Goal: Information Seeking & Learning: Learn about a topic

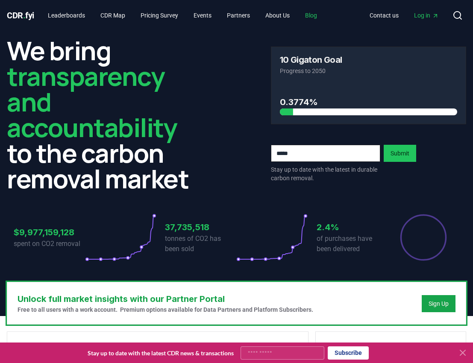
click at [313, 15] on link "Blog" at bounding box center [311, 15] width 26 height 15
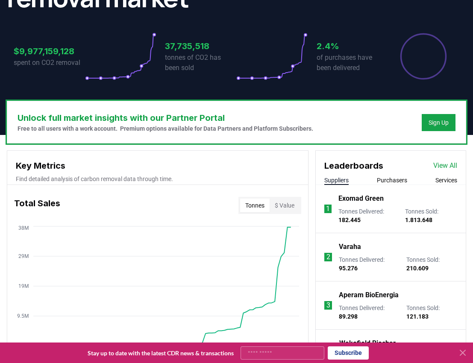
scroll to position [299, 0]
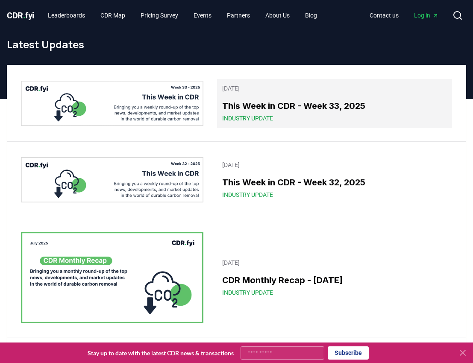
click at [275, 110] on h3 "This Week in CDR - Week 33, 2025" at bounding box center [334, 106] width 225 height 13
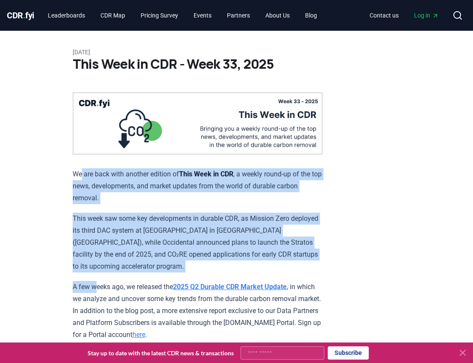
drag, startPoint x: 83, startPoint y: 175, endPoint x: 103, endPoint y: 287, distance: 113.8
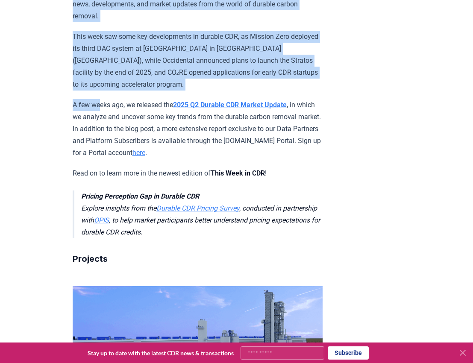
scroll to position [214, 0]
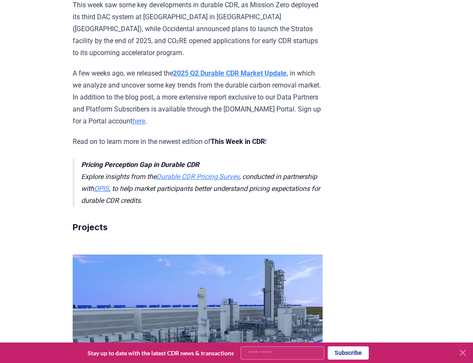
click at [82, 81] on p "A few weeks ago, we released the 2025 Q2 Durable CDR Market Update , in which w…" at bounding box center [198, 98] width 250 height 60
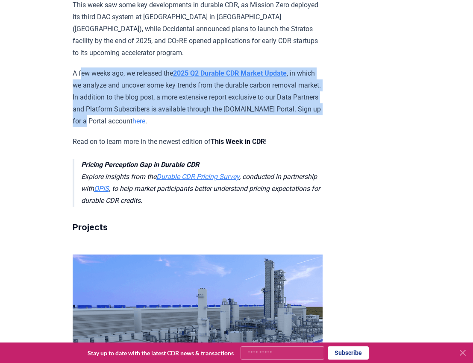
drag, startPoint x: 82, startPoint y: 75, endPoint x: 151, endPoint y: 118, distance: 81.6
click at [151, 118] on p "A few weeks ago, we released the 2025 Q2 Durable CDR Market Update , in which w…" at bounding box center [198, 98] width 250 height 60
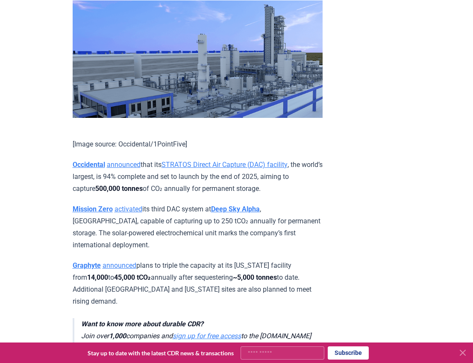
scroll to position [470, 0]
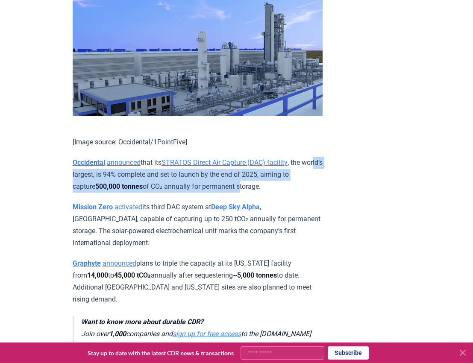
drag, startPoint x: 83, startPoint y: 176, endPoint x: 257, endPoint y: 185, distance: 173.9
click at [257, 185] on p "Occidental announced that its STRATOS Direct Air Capture (DAC) facility , the w…" at bounding box center [198, 175] width 250 height 36
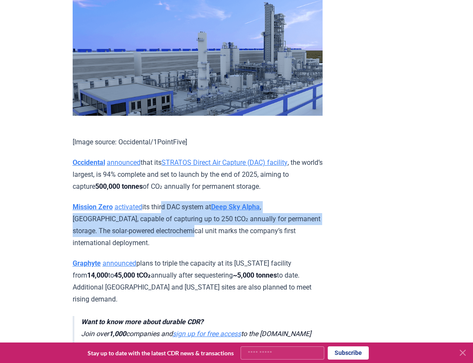
drag, startPoint x: 166, startPoint y: 200, endPoint x: 171, endPoint y: 228, distance: 28.6
click at [171, 228] on p "Mission Zero activated its third DAC system at Deep Sky Alpha , Alberta, capabl…" at bounding box center [198, 225] width 250 height 48
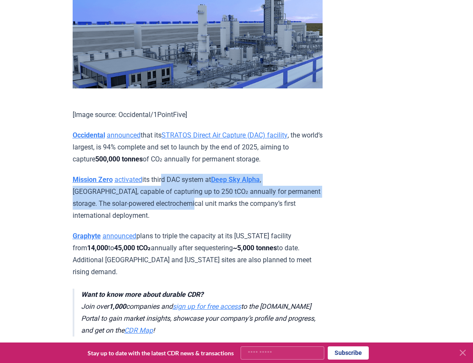
scroll to position [513, 0]
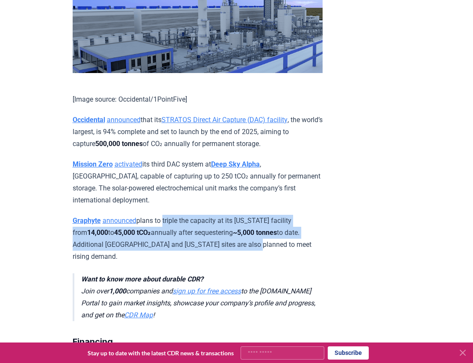
drag, startPoint x: 165, startPoint y: 222, endPoint x: 250, endPoint y: 242, distance: 86.9
click at [250, 242] on p "Graphyte announced plans to triple the capacity at its Arkansas facility from 1…" at bounding box center [198, 239] width 250 height 48
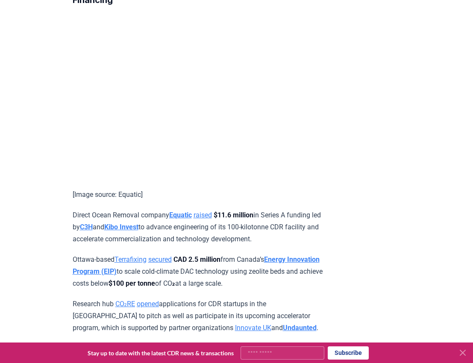
scroll to position [898, 0]
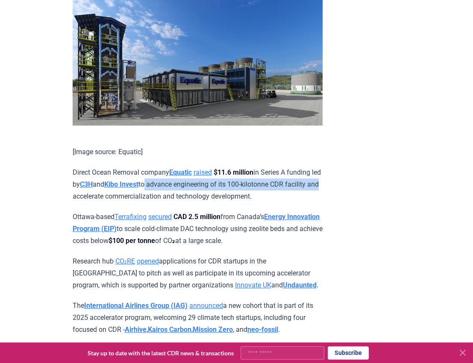
drag, startPoint x: 192, startPoint y: 174, endPoint x: 147, endPoint y: 196, distance: 50.1
click at [147, 196] on p "Direct Ocean Removal company Equatic raised $11.6 million in Series A funding l…" at bounding box center [198, 185] width 250 height 36
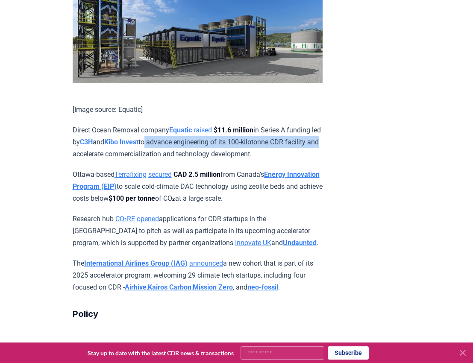
scroll to position [941, 0]
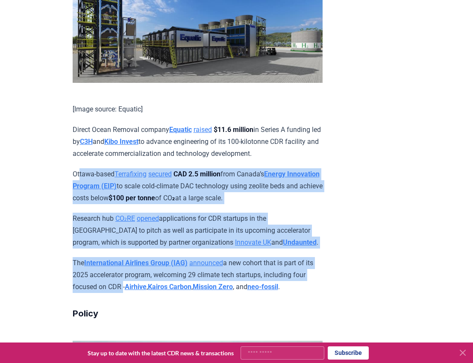
drag, startPoint x: 81, startPoint y: 184, endPoint x: 138, endPoint y: 293, distance: 122.2
click at [138, 293] on p "The International Airlines Group (IAG) announced a new cohort that is part of i…" at bounding box center [198, 275] width 250 height 36
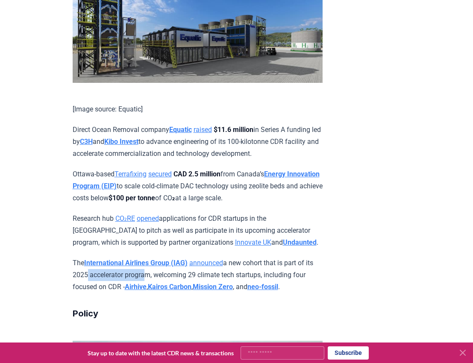
drag, startPoint x: 100, startPoint y: 284, endPoint x: 161, endPoint y: 279, distance: 61.3
click at [161, 279] on p "The International Airlines Group (IAG) announced a new cohort that is part of i…" at bounding box center [198, 275] width 250 height 36
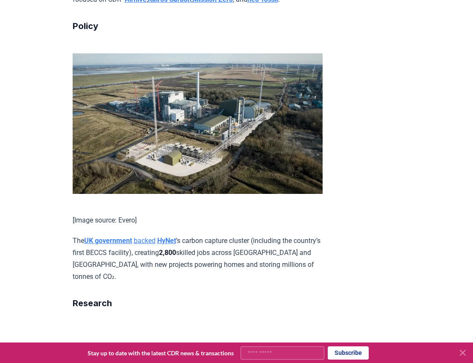
scroll to position [1240, 0]
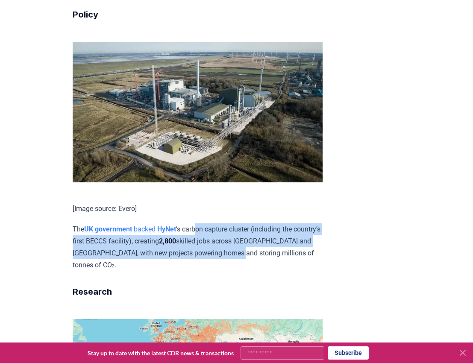
drag, startPoint x: 204, startPoint y: 237, endPoint x: 281, endPoint y: 257, distance: 79.1
click at [281, 257] on p "The UK government backed HyNet ’s carbon capture cluster (including the country…" at bounding box center [198, 248] width 250 height 48
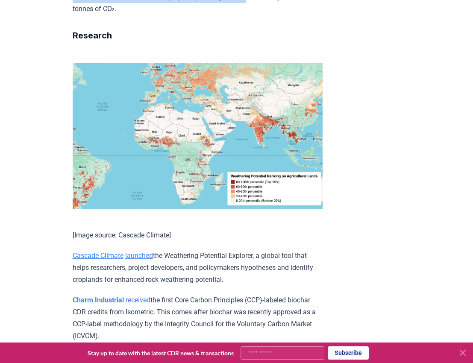
scroll to position [1539, 0]
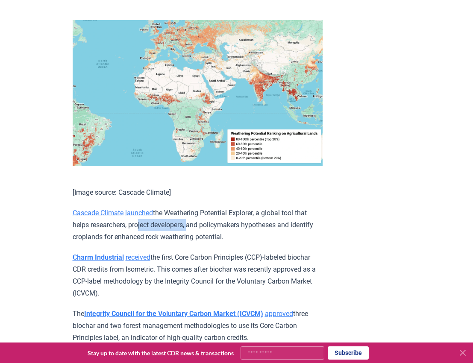
drag, startPoint x: 136, startPoint y: 226, endPoint x: 188, endPoint y: 226, distance: 52.6
click at [188, 226] on p "Cascade Climate launched the Weathering Potential Explorer, a global tool that …" at bounding box center [198, 225] width 250 height 36
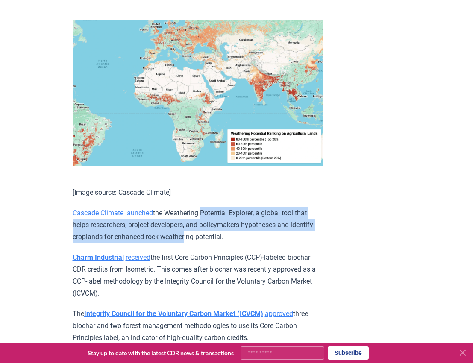
drag, startPoint x: 206, startPoint y: 219, endPoint x: 212, endPoint y: 243, distance: 25.0
click at [212, 243] on p "Cascade Climate launched the Weathering Potential Explorer, a global tool that …" at bounding box center [198, 225] width 250 height 36
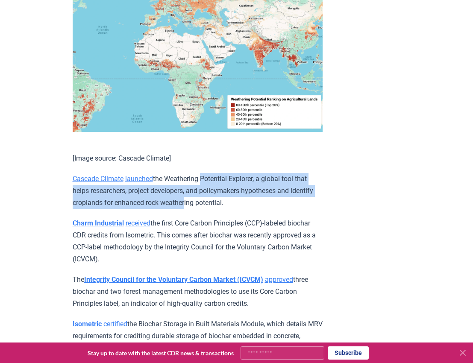
scroll to position [1625, 0]
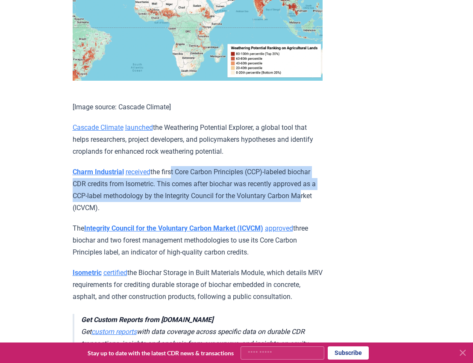
drag, startPoint x: 177, startPoint y: 176, endPoint x: 134, endPoint y: 213, distance: 57.3
click at [134, 213] on p "Charm Industrial received the first Core Carbon Principles (CCP)-labeled biocha…" at bounding box center [198, 190] width 250 height 48
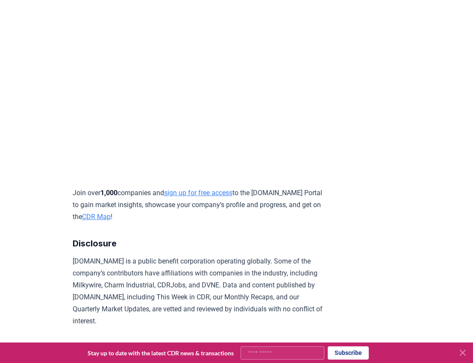
scroll to position [2297, 0]
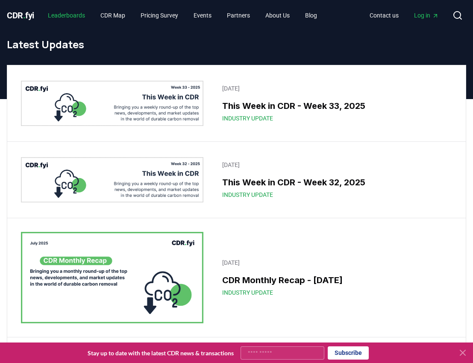
click at [81, 20] on link "Leaderboards" at bounding box center [66, 15] width 51 height 15
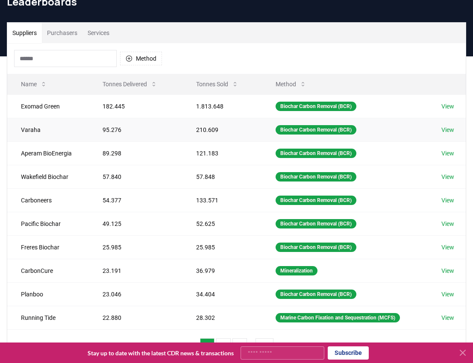
scroll to position [86, 0]
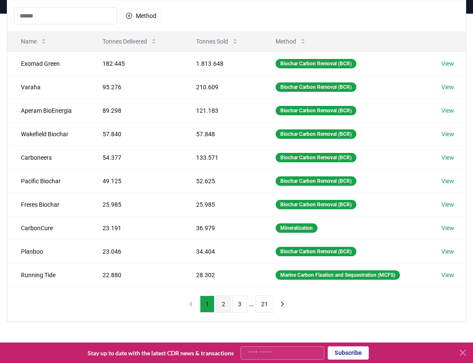
click at [222, 305] on button "2" at bounding box center [223, 304] width 15 height 17
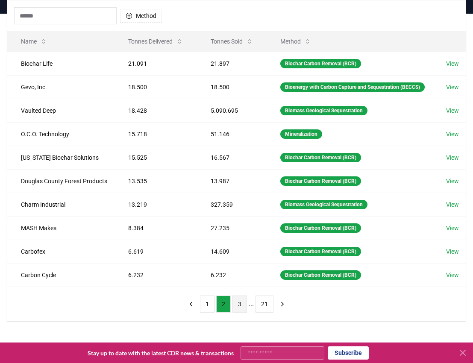
click at [241, 313] on button "3" at bounding box center [240, 304] width 15 height 17
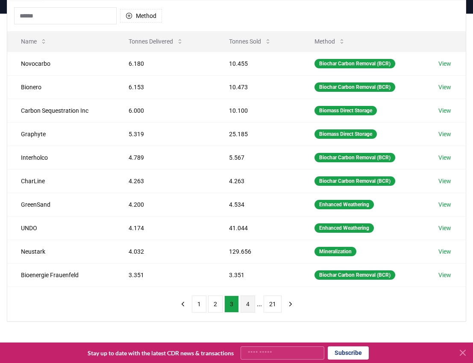
click at [251, 310] on button "4" at bounding box center [248, 304] width 15 height 17
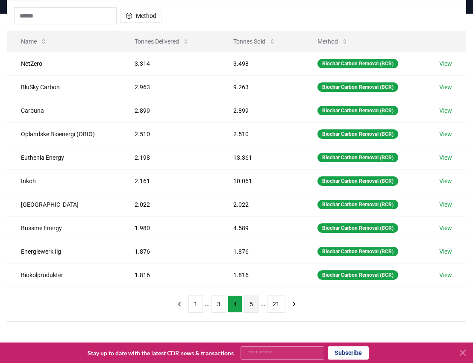
click at [249, 301] on button "5" at bounding box center [251, 304] width 15 height 17
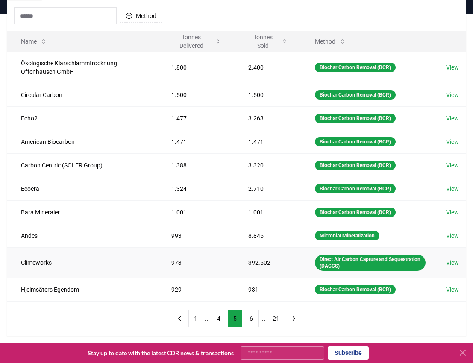
click at [414, 257] on td "View" at bounding box center [449, 263] width 33 height 30
click at [414, 261] on link "View" at bounding box center [452, 263] width 13 height 9
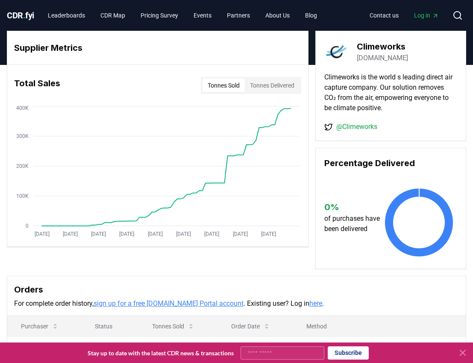
click at [273, 86] on button "Tonnes Delivered" at bounding box center [272, 86] width 55 height 14
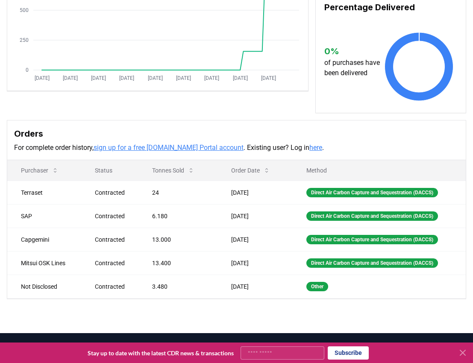
scroll to position [171, 0]
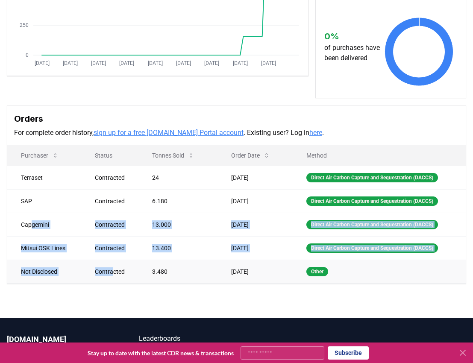
drag, startPoint x: 33, startPoint y: 229, endPoint x: 107, endPoint y: 271, distance: 85.4
click at [108, 271] on tbody "Terraset Contracted 24 [DATE] Direct Air Carbon Capture and Sequestration (DACC…" at bounding box center [236, 225] width 459 height 118
click at [106, 266] on td "Contracted" at bounding box center [109, 272] width 57 height 24
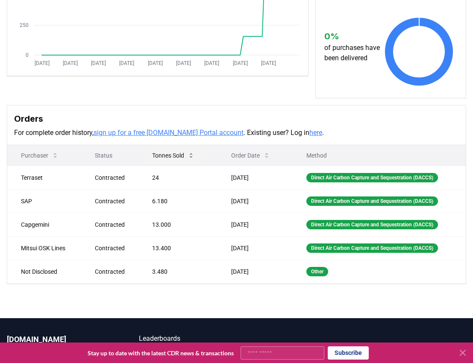
click at [188, 153] on icon at bounding box center [191, 155] width 7 height 7
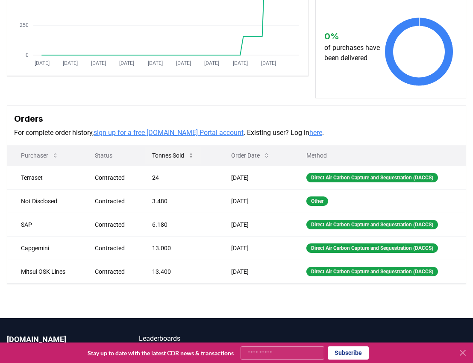
click at [191, 157] on icon at bounding box center [191, 155] width 7 height 7
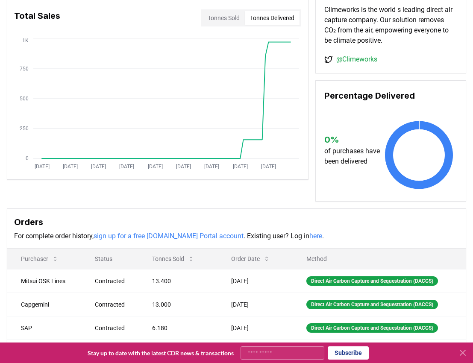
scroll to position [0, 0]
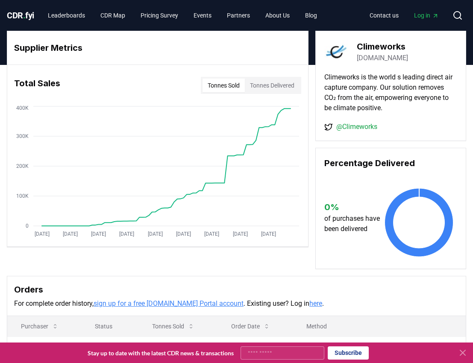
click at [228, 89] on button "Tonnes Sold" at bounding box center [224, 86] width 42 height 14
click at [314, 18] on link "Blog" at bounding box center [311, 15] width 26 height 15
click at [319, 18] on link "Blog" at bounding box center [311, 15] width 26 height 15
